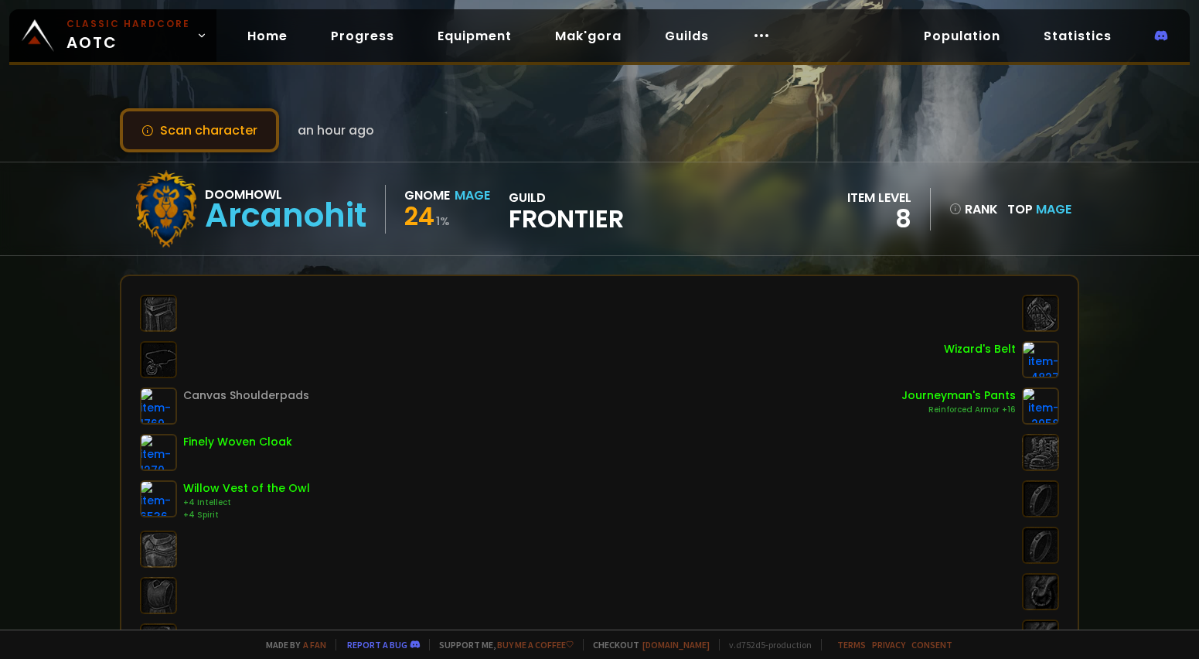
click at [210, 134] on button "Scan character" at bounding box center [199, 130] width 159 height 44
click at [179, 115] on button "Scan character" at bounding box center [199, 130] width 159 height 44
click at [226, 117] on button "Scan character" at bounding box center [199, 130] width 159 height 44
click at [178, 138] on button "Scan character" at bounding box center [199, 130] width 159 height 44
click at [223, 130] on button "Scan character" at bounding box center [199, 130] width 159 height 44
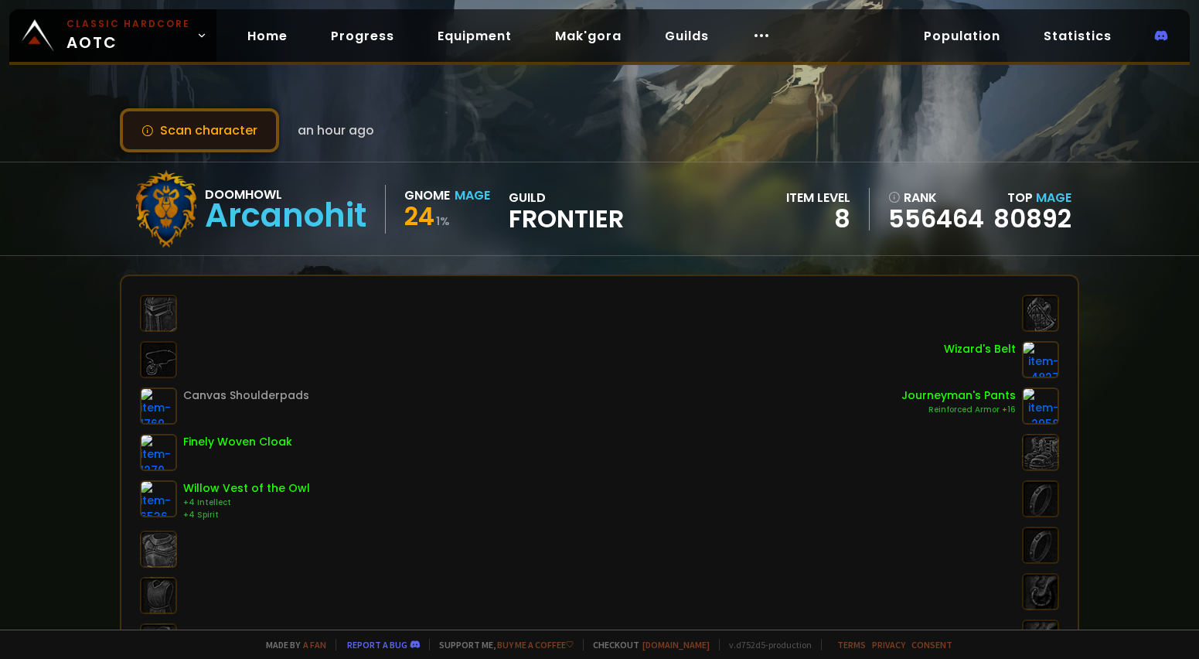
click at [230, 144] on button "Scan character" at bounding box center [199, 130] width 159 height 44
click at [194, 125] on button "Scan character" at bounding box center [199, 130] width 159 height 44
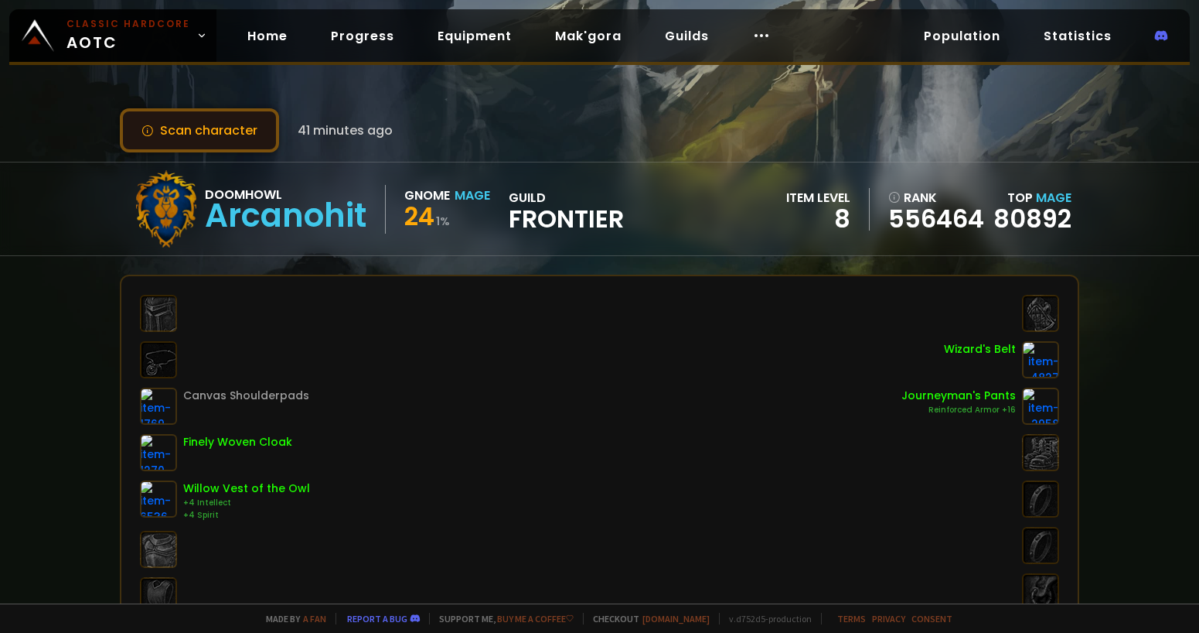
click at [230, 138] on button "Scan character" at bounding box center [199, 130] width 159 height 44
click at [172, 134] on button "Scan character" at bounding box center [199, 130] width 159 height 44
click at [195, 132] on button "Scan character" at bounding box center [199, 130] width 159 height 44
click at [191, 122] on button "Scan character" at bounding box center [199, 130] width 159 height 44
click at [231, 128] on button "Scan character" at bounding box center [199, 130] width 159 height 44
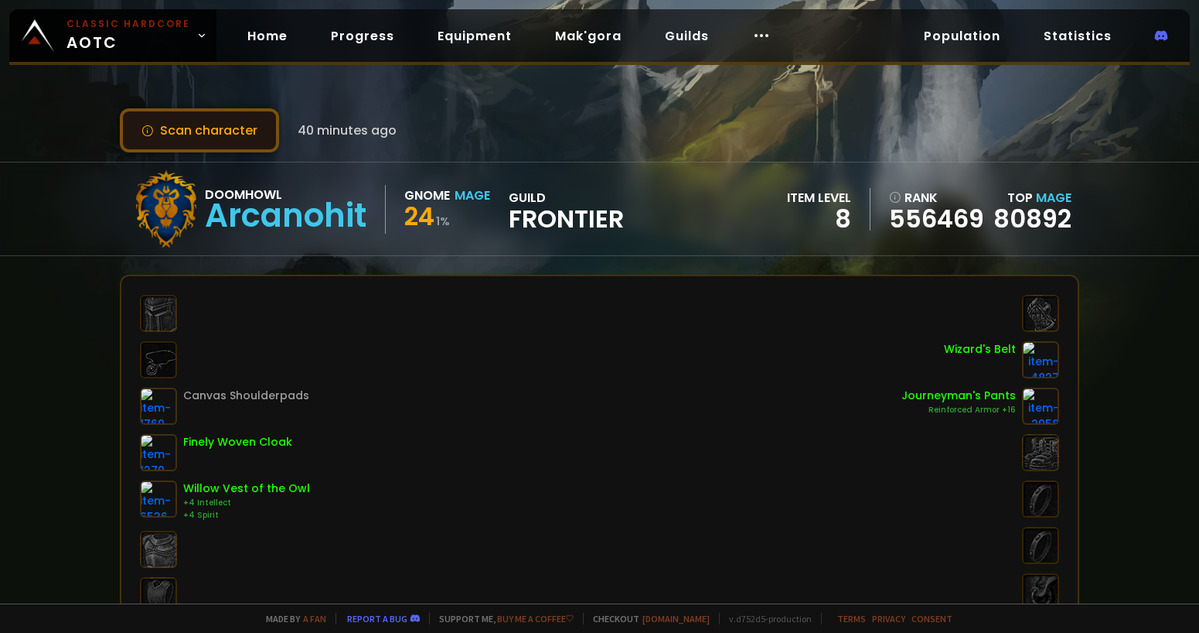
click at [238, 139] on button "Scan character" at bounding box center [199, 130] width 159 height 44
click at [208, 131] on button "Scan character" at bounding box center [199, 130] width 159 height 44
click at [167, 122] on button "Scan character" at bounding box center [199, 130] width 159 height 44
click at [236, 136] on button "Scan character" at bounding box center [199, 130] width 159 height 44
click at [195, 125] on button "Scan character" at bounding box center [199, 130] width 159 height 44
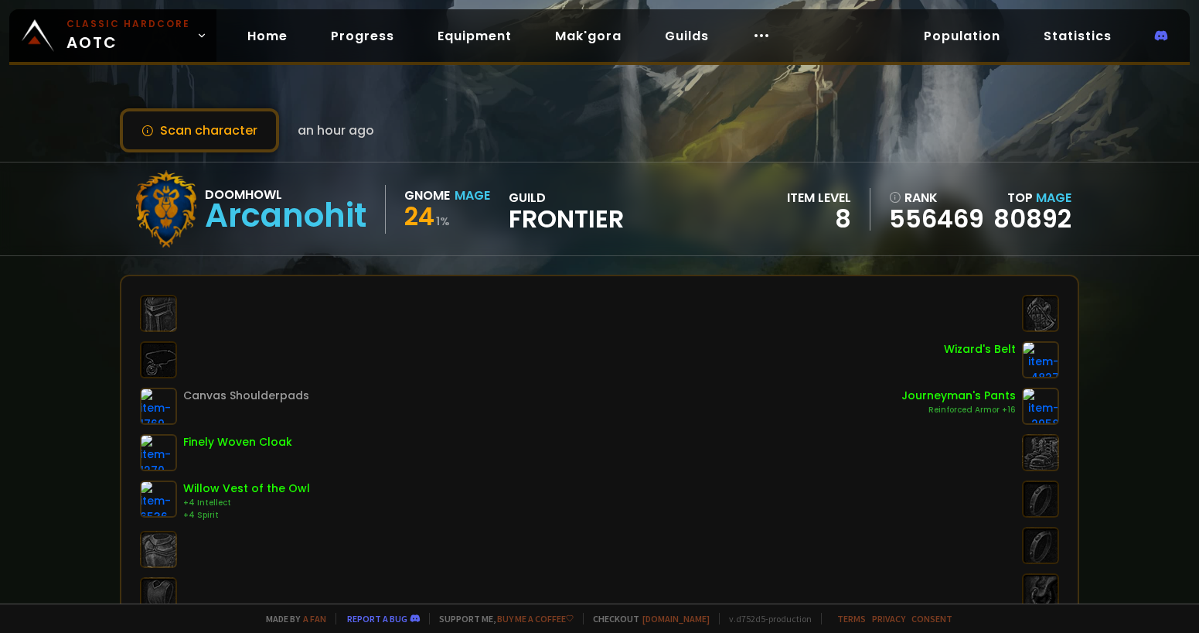
click at [324, 127] on span "an hour ago" at bounding box center [336, 130] width 77 height 19
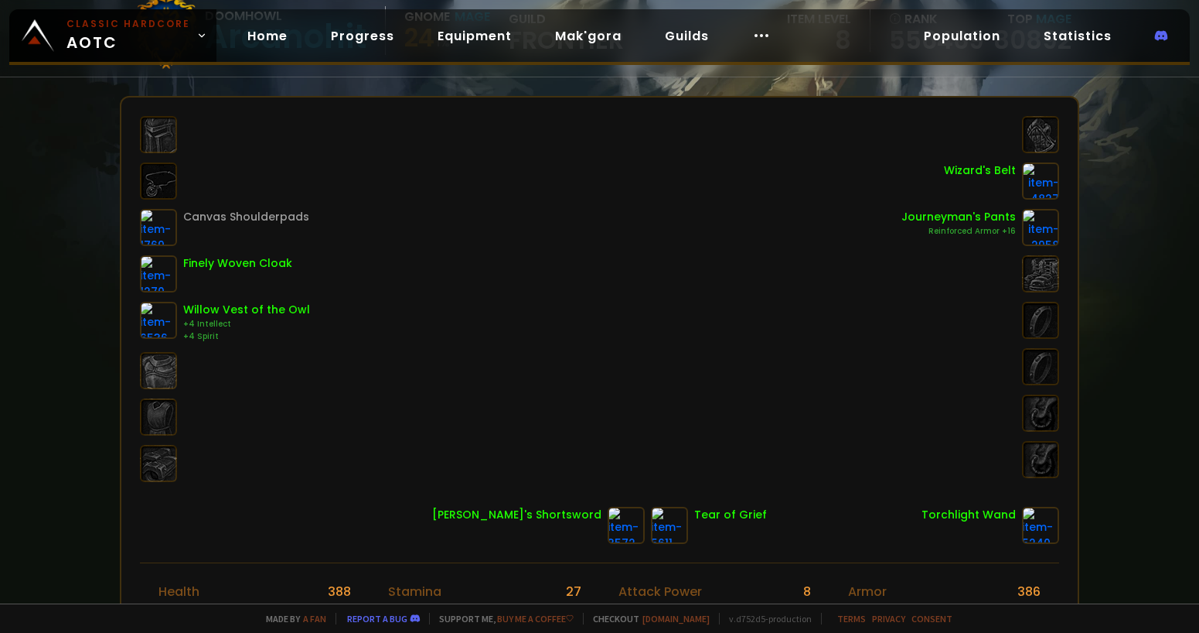
scroll to position [309, 0]
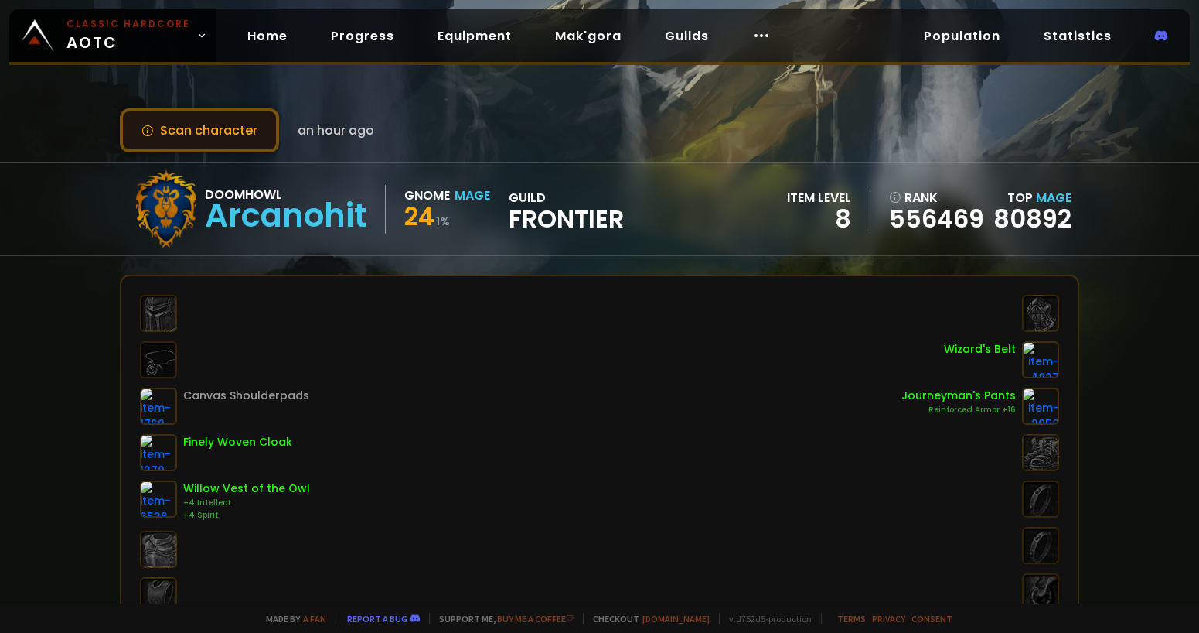
click at [244, 148] on button "Scan character" at bounding box center [199, 130] width 159 height 44
click at [243, 137] on button "Scan character" at bounding box center [199, 130] width 159 height 44
click at [249, 130] on button "Scan character" at bounding box center [199, 130] width 159 height 44
